Goal: Download file/media

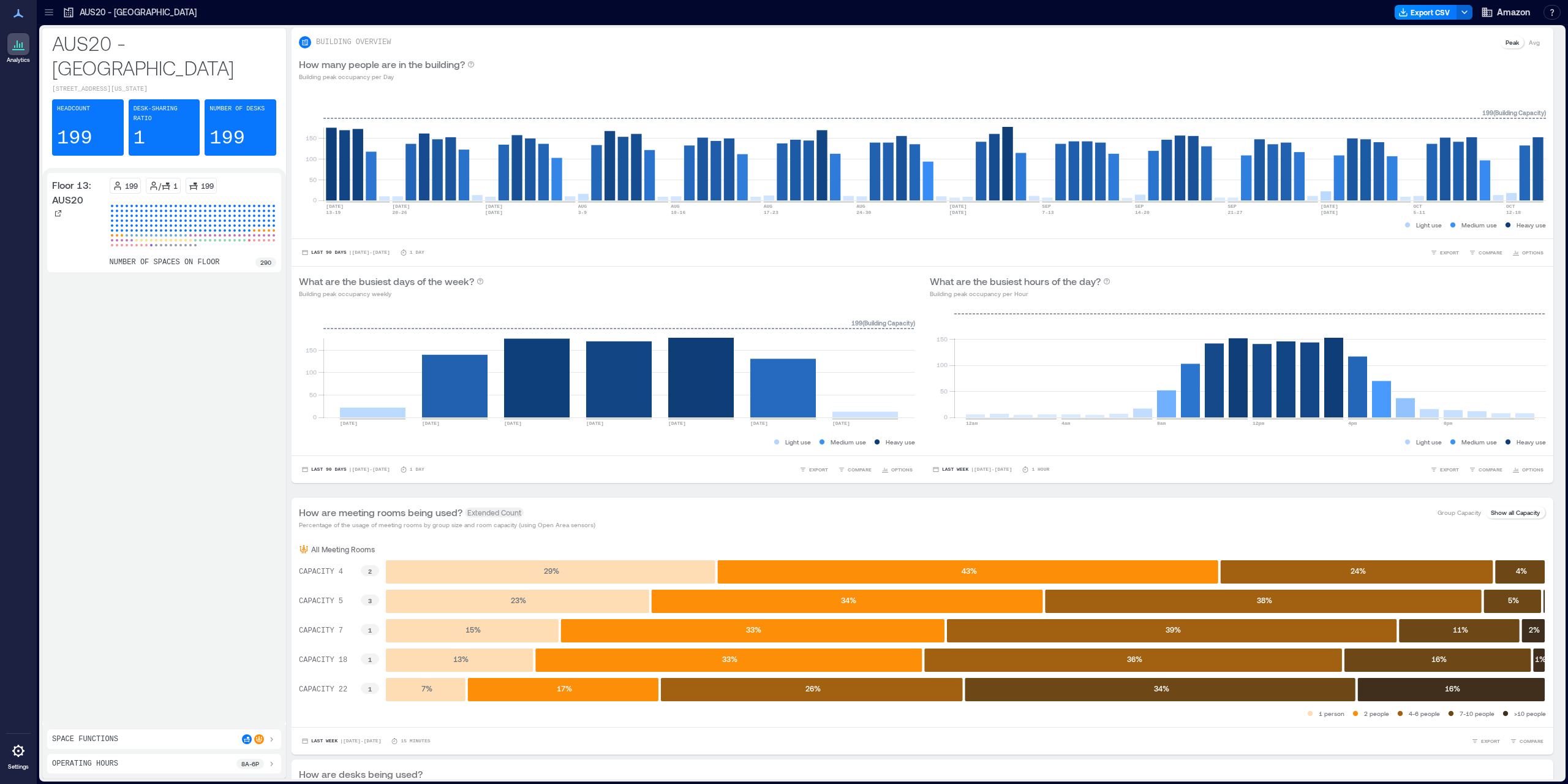
click at [64, 396] on div "Floor 13: AUS20 199 / 1 199 number of spaces on floor 290" at bounding box center [164, 446] width 234 height 547
click at [122, 325] on div "Floor 13: AUS20 199 / 1 199 number of spaces on floor 290" at bounding box center [164, 446] width 234 height 547
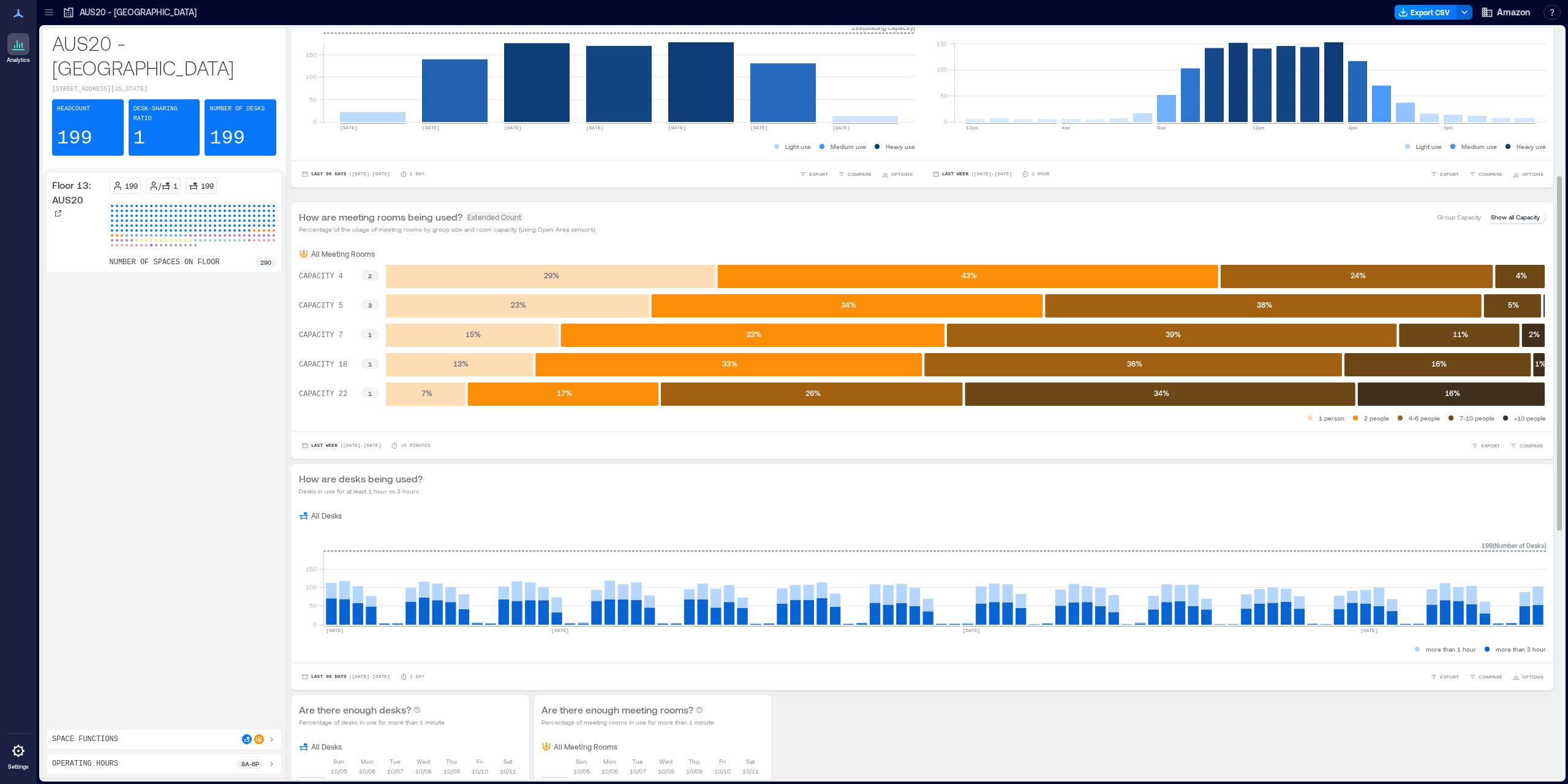
scroll to position [312, 0]
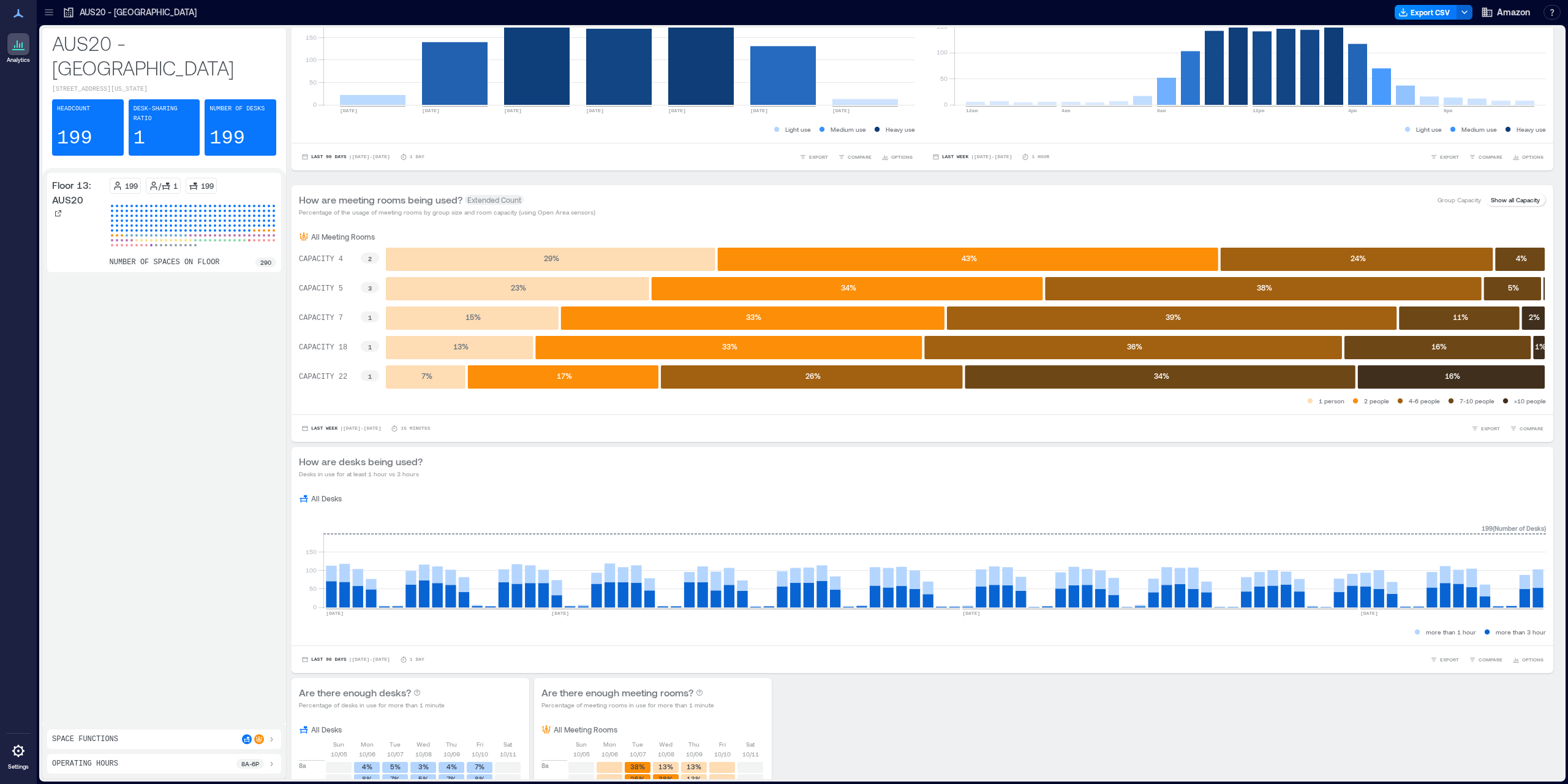
click at [240, 496] on div "Floor 13: AUS20 199 / 1 199 number of spaces on floor 290" at bounding box center [164, 446] width 234 height 547
click at [191, 512] on div "Floor 13: AUS20 199 / 1 199 number of spaces on floor 290" at bounding box center [164, 446] width 234 height 547
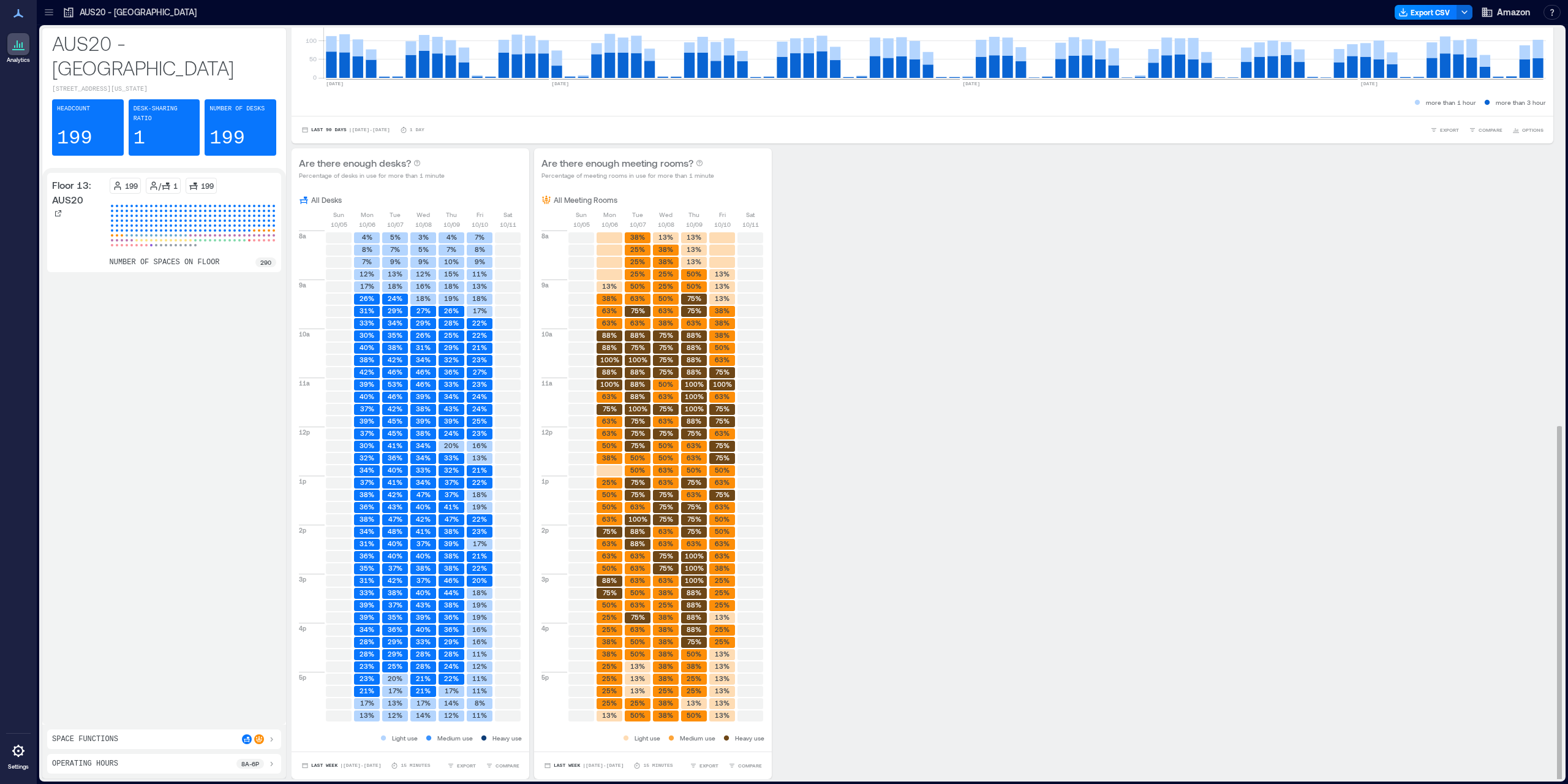
scroll to position [1, 0]
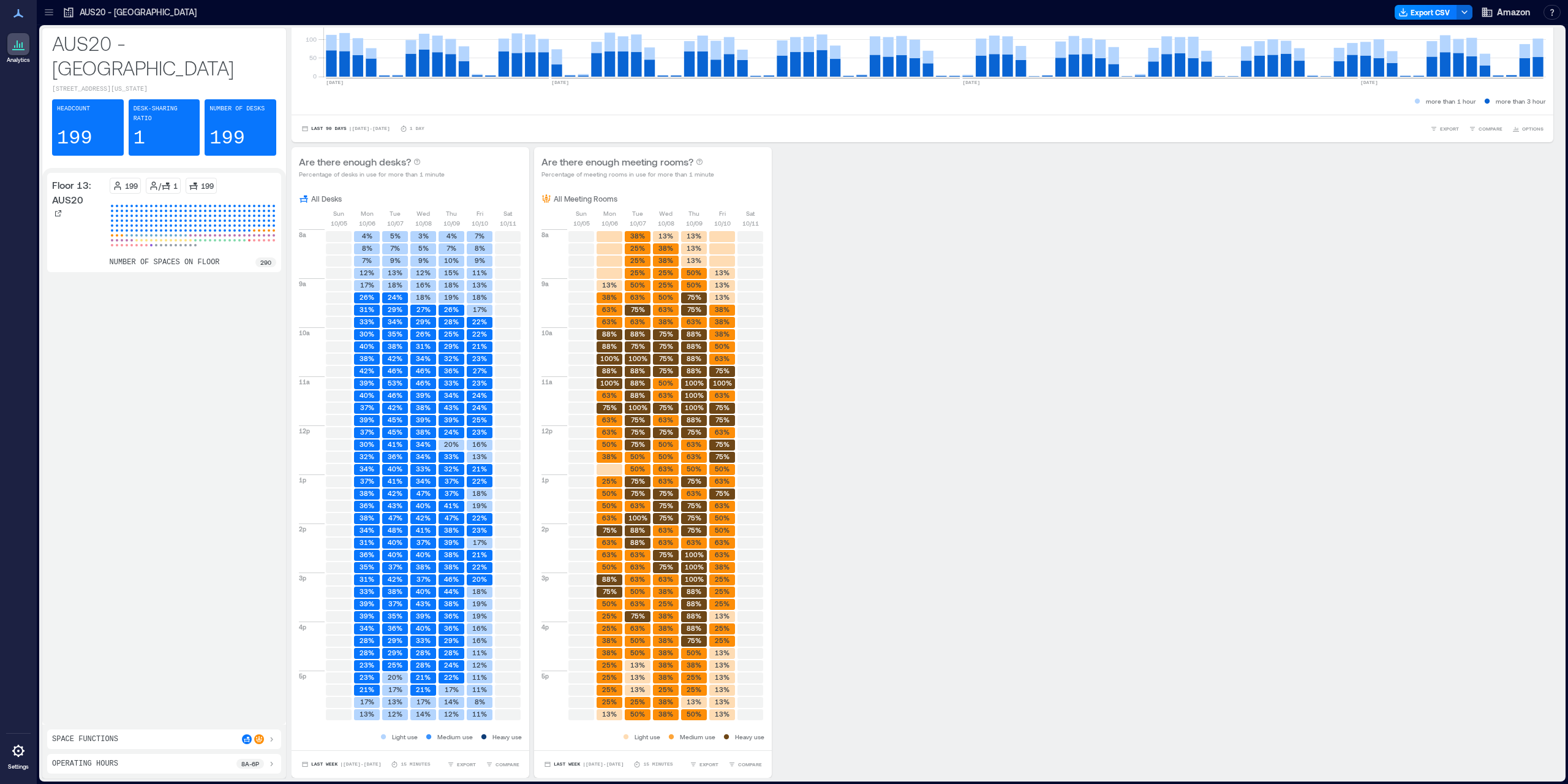
click at [182, 330] on div "Floor 13: AUS20 199 / 1 199 number of spaces on floor 290" at bounding box center [164, 446] width 234 height 547
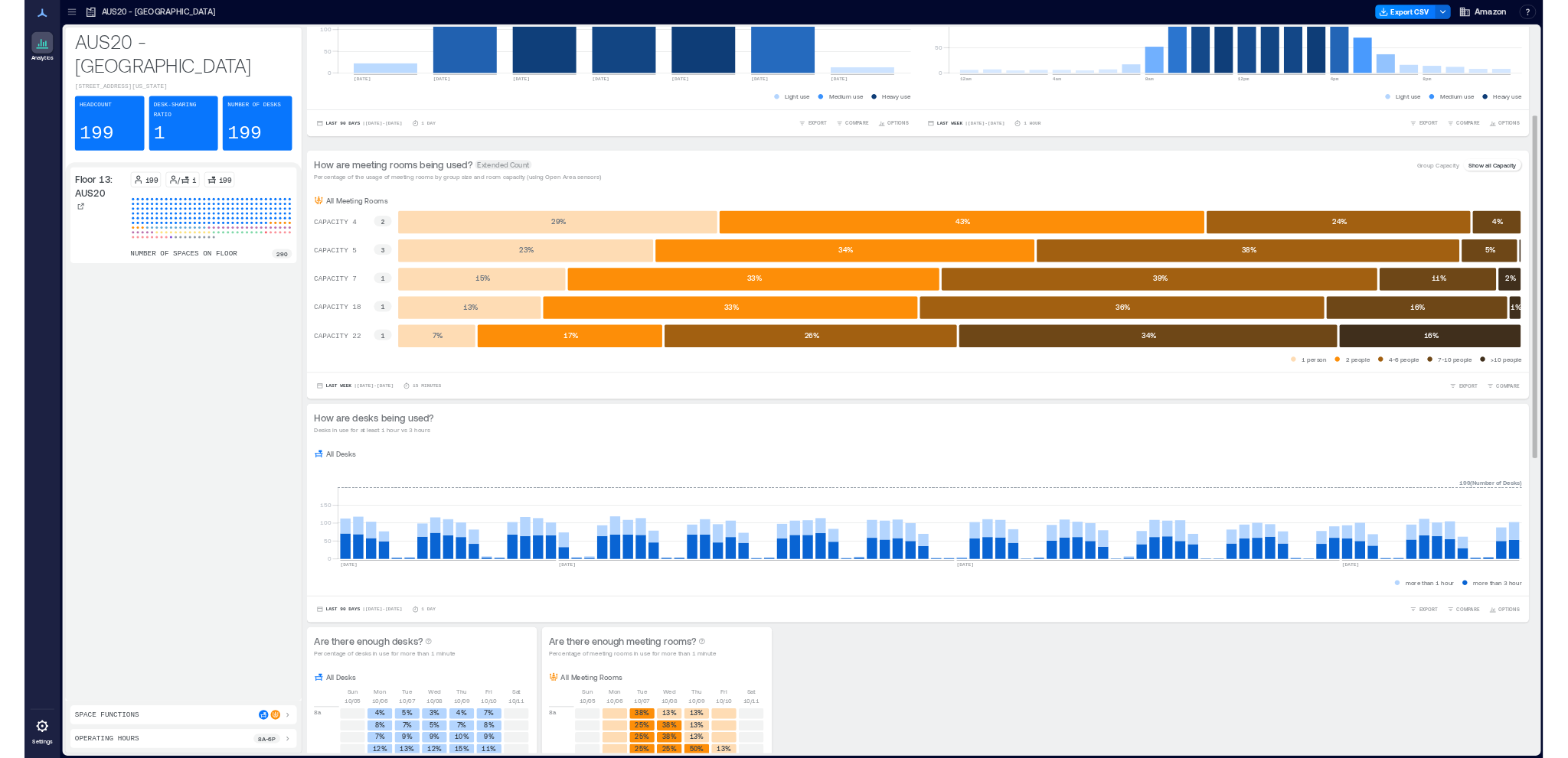
scroll to position [0, 0]
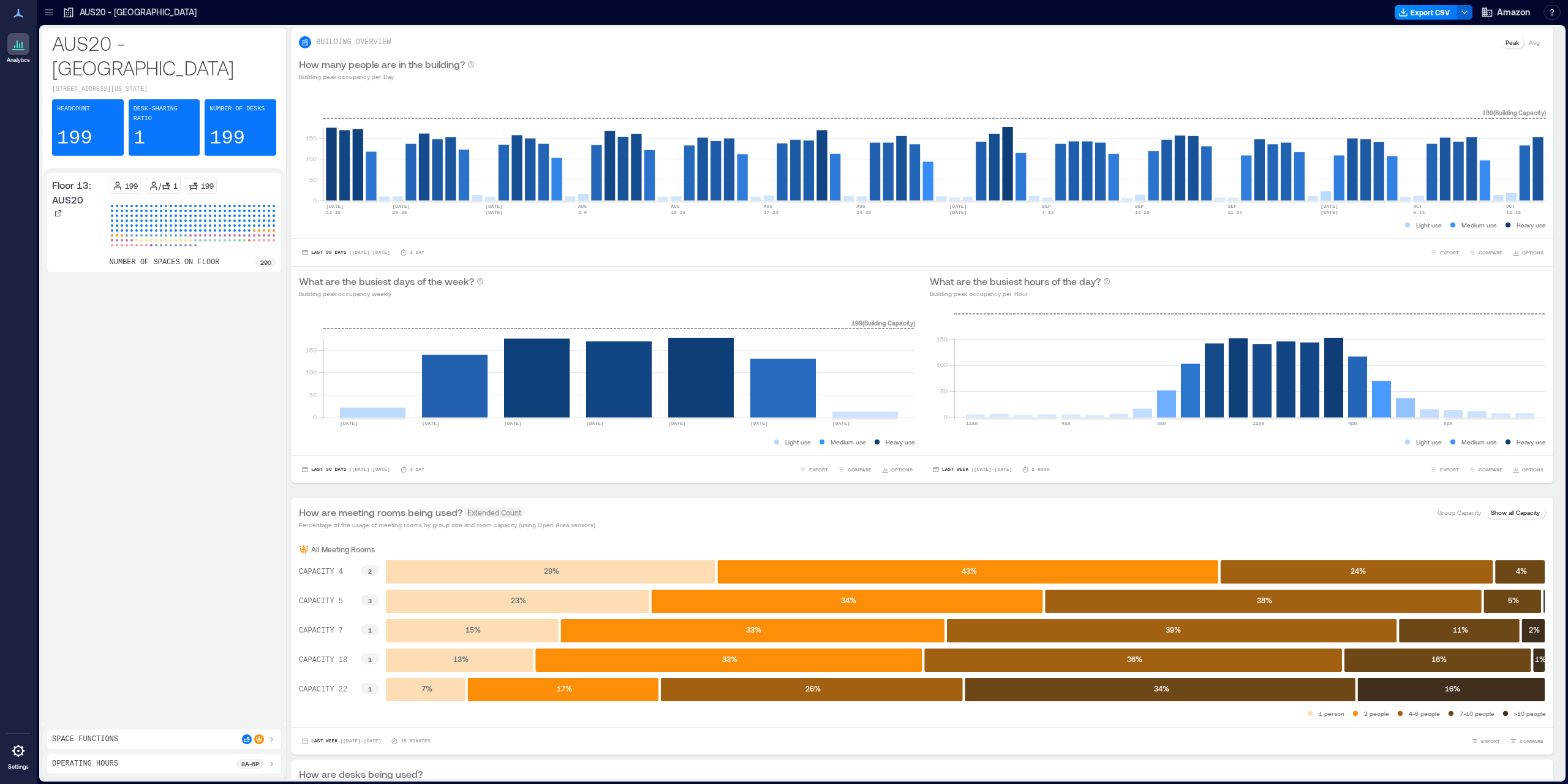
click at [138, 401] on div "Floor 13: AUS20 199 / 1 199 number of spaces on floor 290" at bounding box center [164, 446] width 234 height 547
click at [25, 43] on icon at bounding box center [18, 44] width 15 height 15
click at [47, 13] on icon at bounding box center [48, 12] width 12 height 12
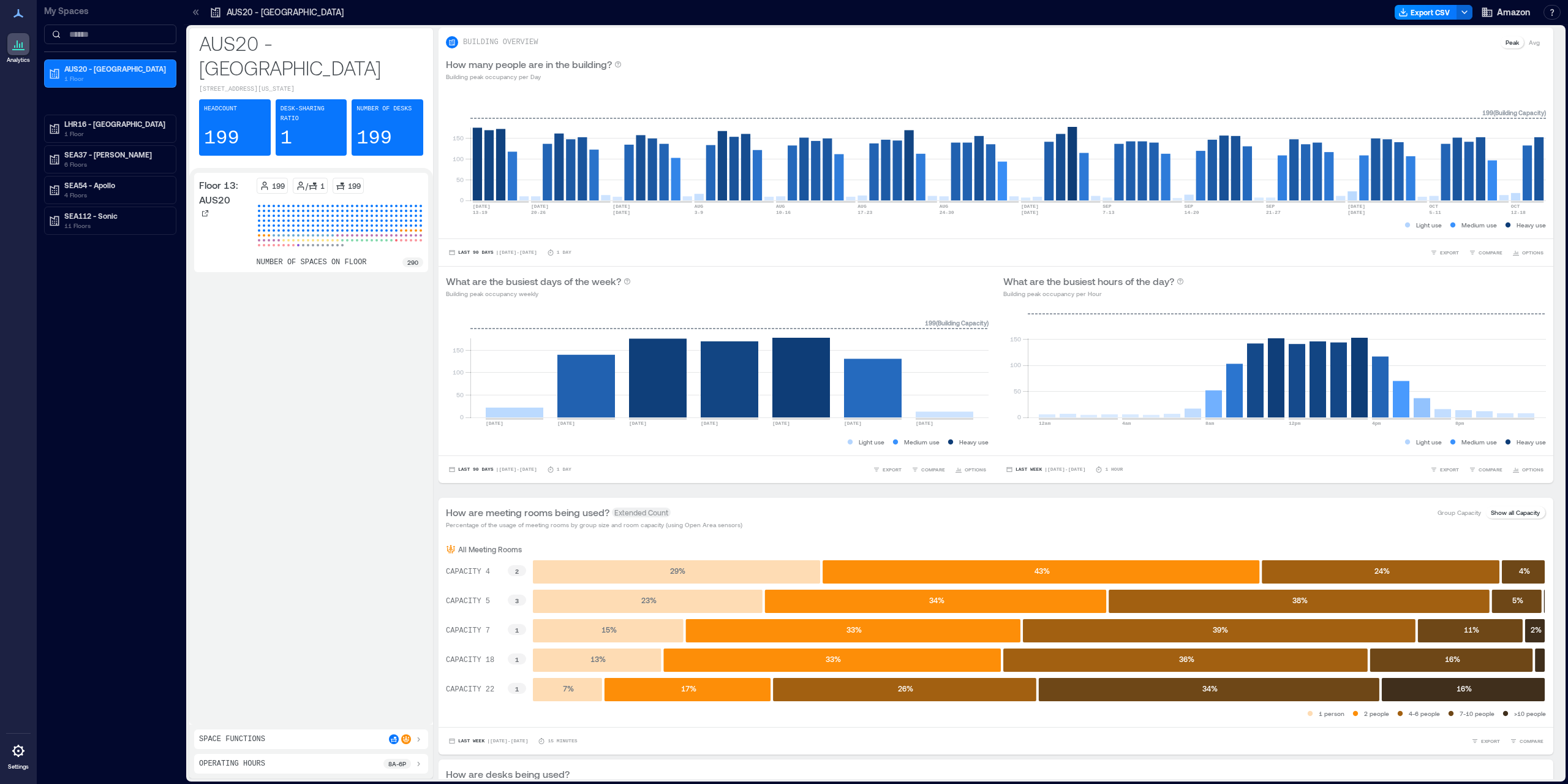
click at [118, 105] on div "AUS20 - Austin 1 Floor LHR16 - London 1 Floor SEA37 - [PERSON_NAME] 6 Floors SE…" at bounding box center [110, 147] width 132 height 175
click at [294, 329] on div "Floor 13: AUS20 199 / 1 199 number of spaces on floor 290" at bounding box center [312, 446] width 234 height 547
click at [1420, 16] on button "Export CSV" at bounding box center [1426, 12] width 62 height 15
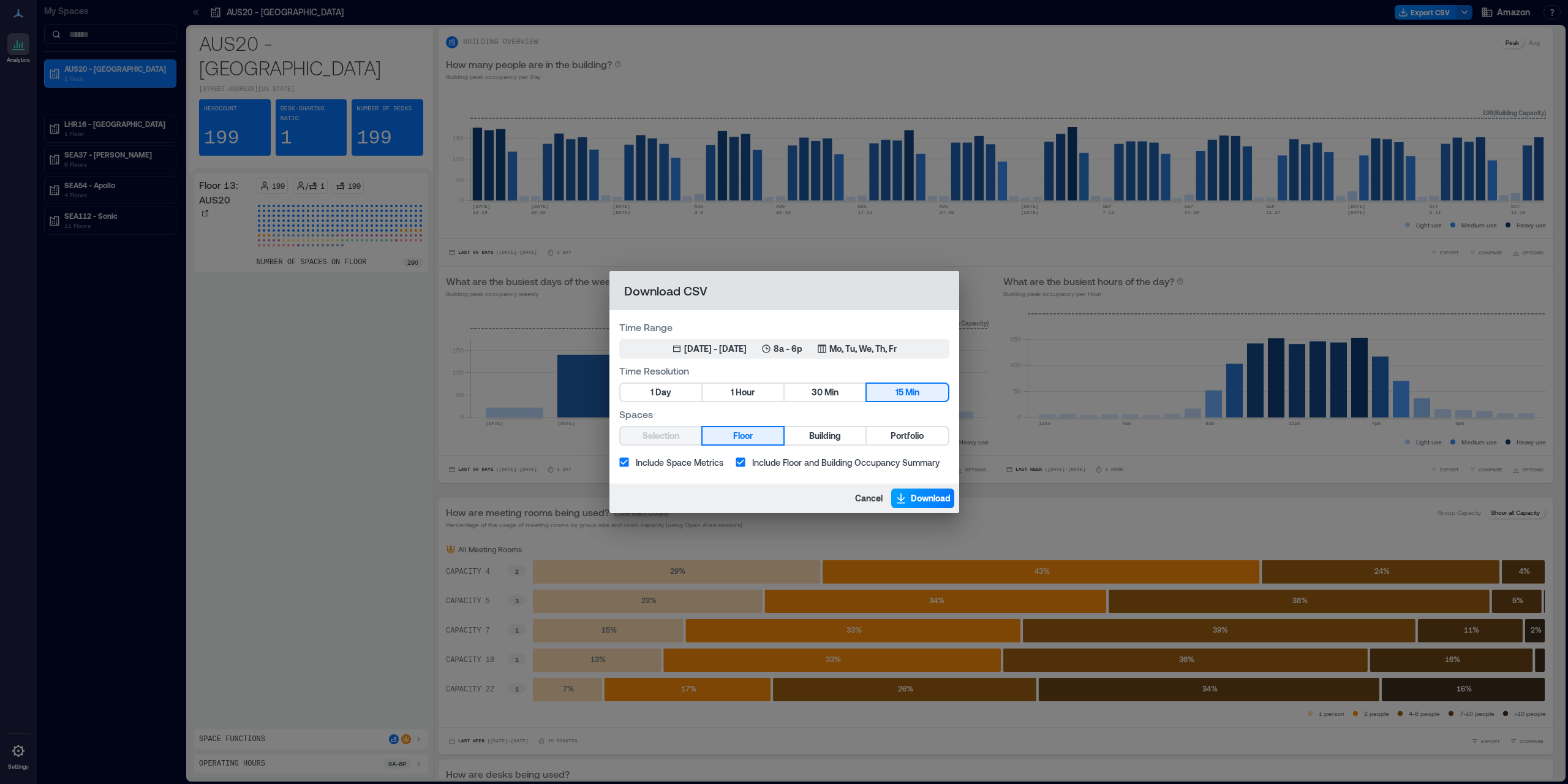
click at [918, 497] on span "Download" at bounding box center [931, 498] width 40 height 12
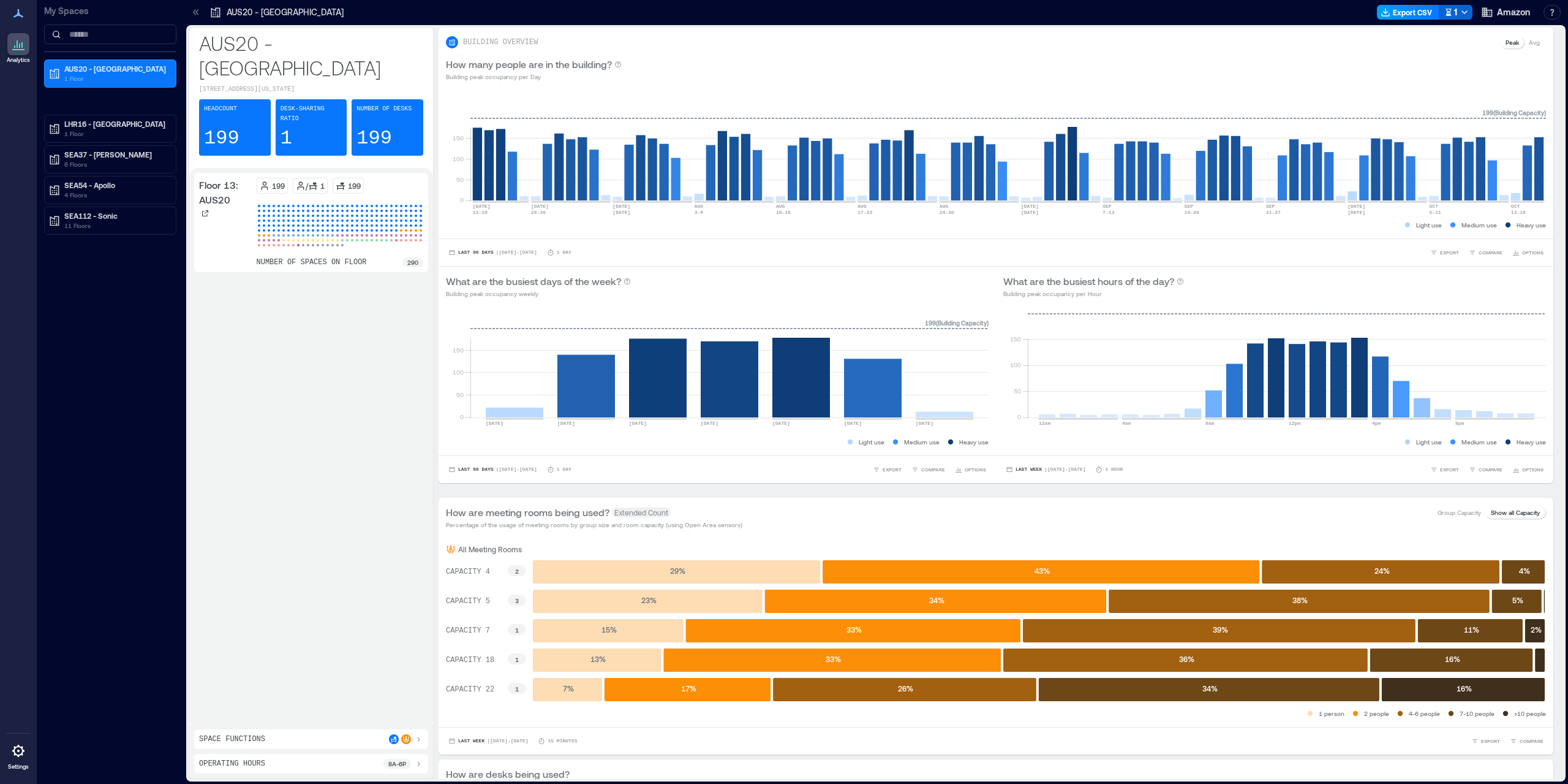
click at [1406, 8] on button "Export CSV" at bounding box center [1408, 12] width 62 height 15
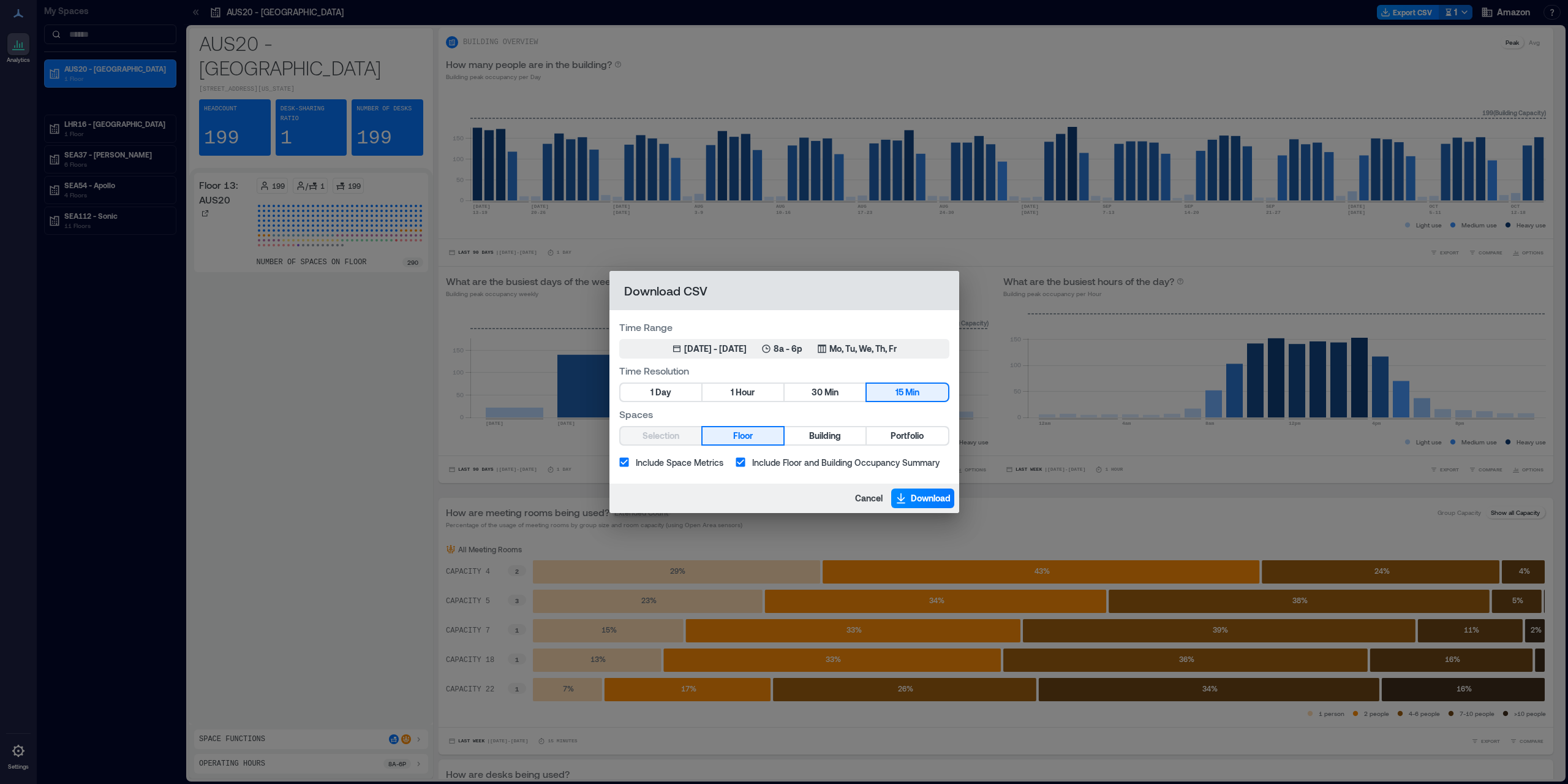
click at [1358, 47] on div "Download CSV Time Range [DATE] 15, 2025 - [DATE] 8a - 6p Mo, Tu, We, Th, Fr Tim…" at bounding box center [784, 392] width 1568 height 784
click at [876, 493] on span "Cancel" at bounding box center [869, 498] width 28 height 12
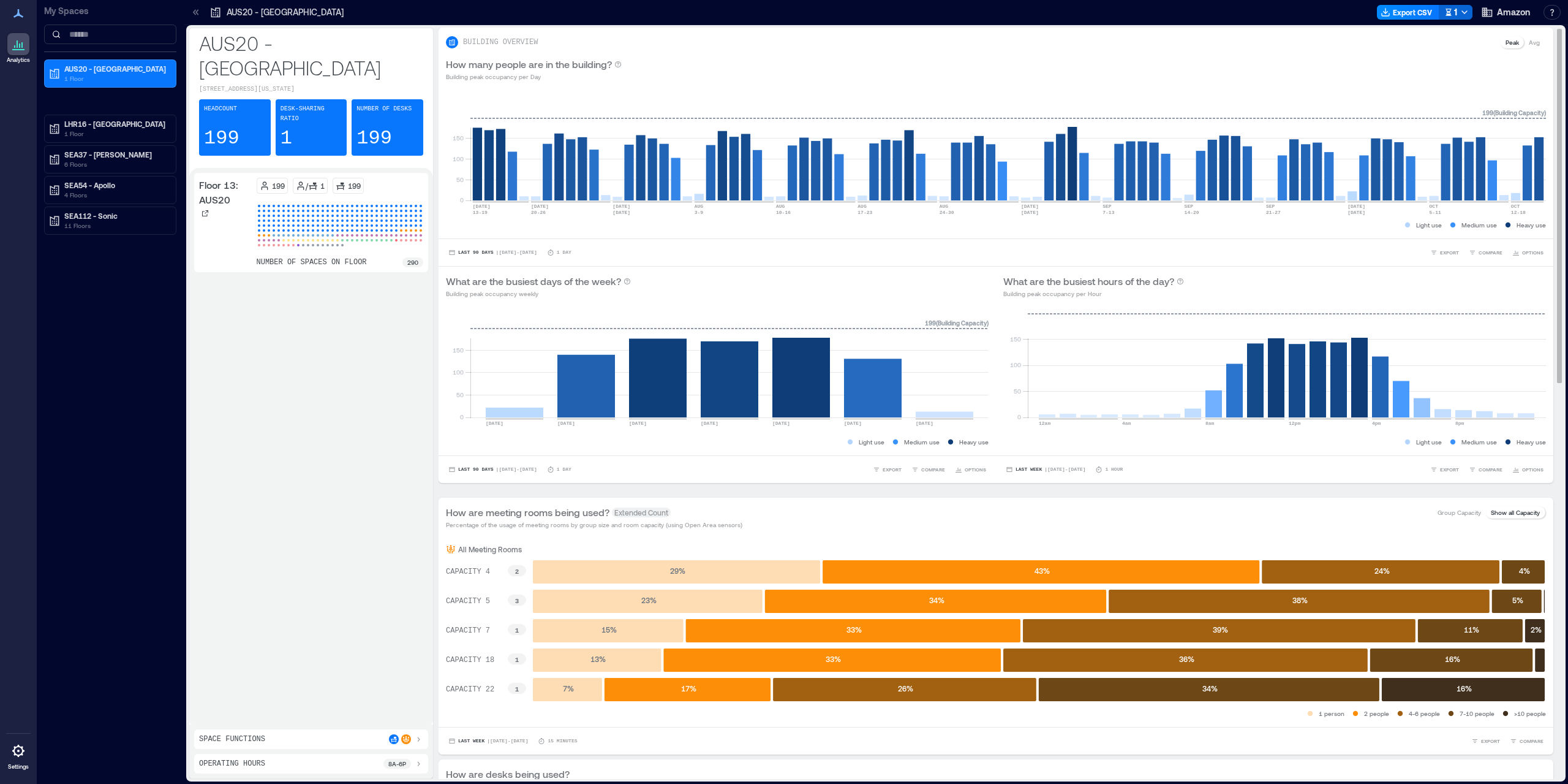
click at [1136, 92] on div "0 50 100 150 [DATE]-[DATE] [DATE] [DATE]-[DATE] AUG [DATE] 3-[DATE] [DATE]-[DAT…" at bounding box center [996, 163] width 1115 height 150
click at [1461, 12] on icon "button" at bounding box center [1465, 12] width 10 height 10
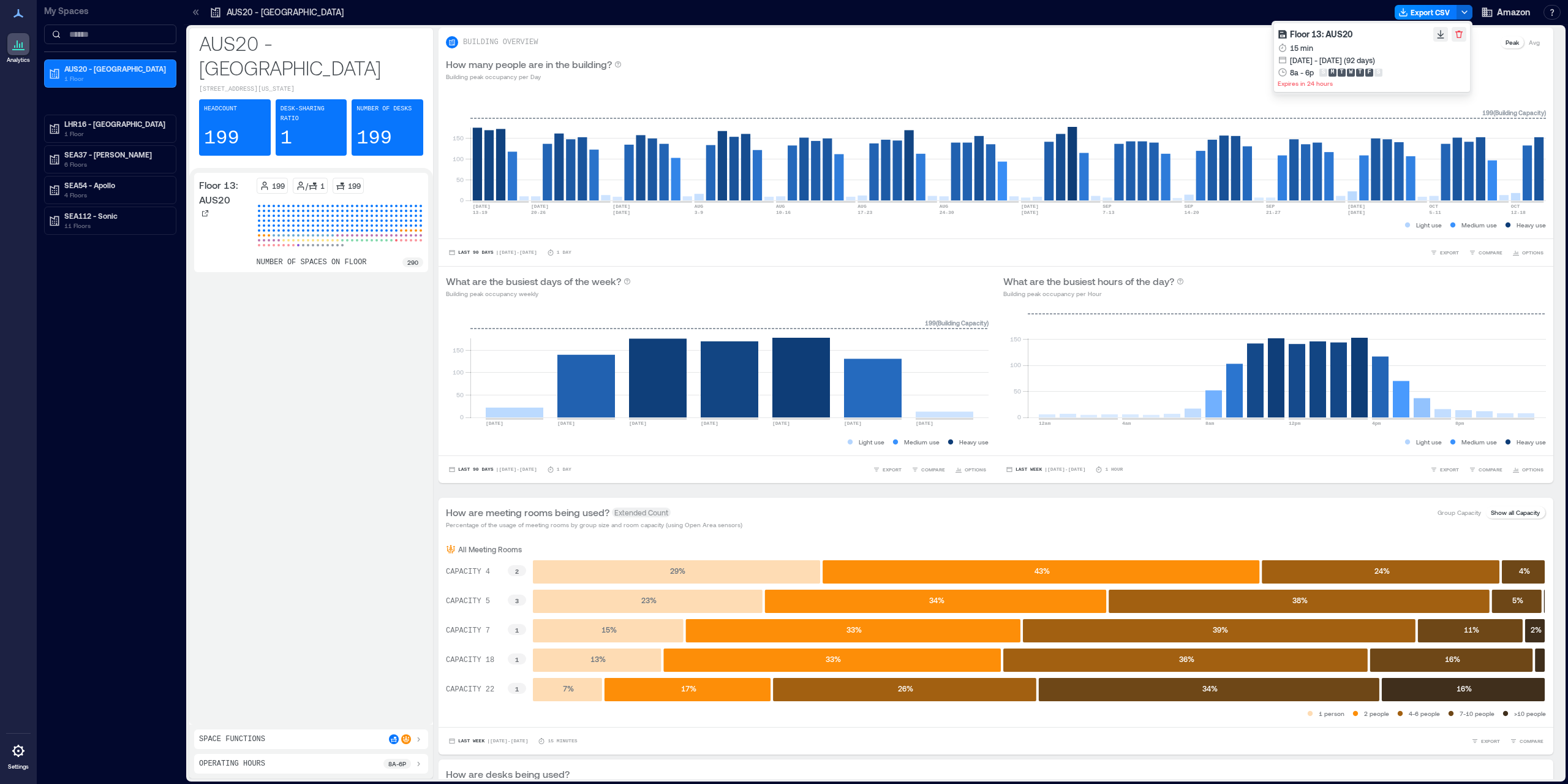
click at [1292, 87] on p "Expires in 24 hours" at bounding box center [1372, 83] width 189 height 10
click at [1434, 36] on button "button" at bounding box center [1441, 34] width 15 height 15
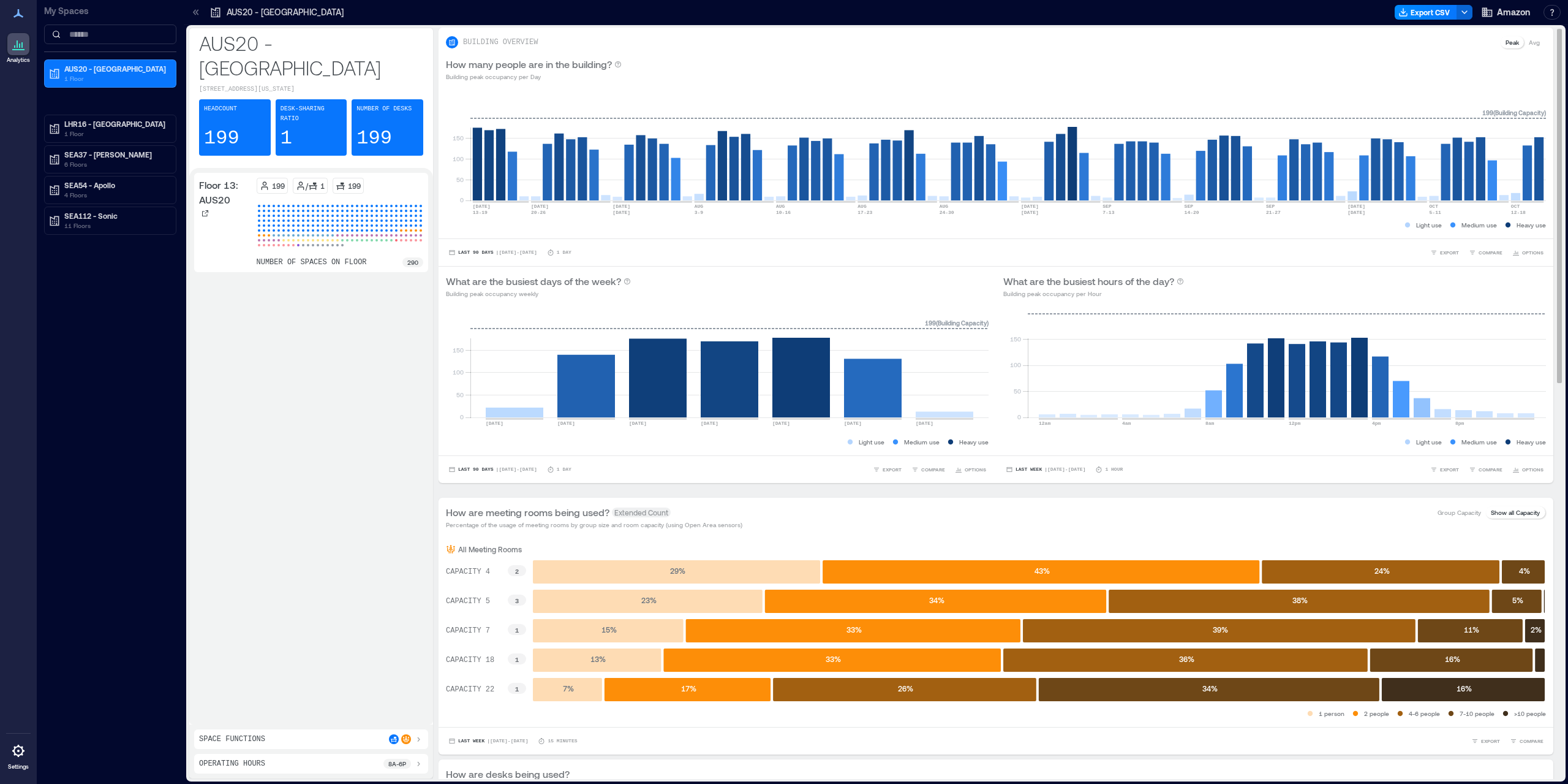
click at [1081, 40] on div "BUILDING OVERVIEW Peak Avg" at bounding box center [996, 42] width 1100 height 15
